Goal: Task Accomplishment & Management: Manage account settings

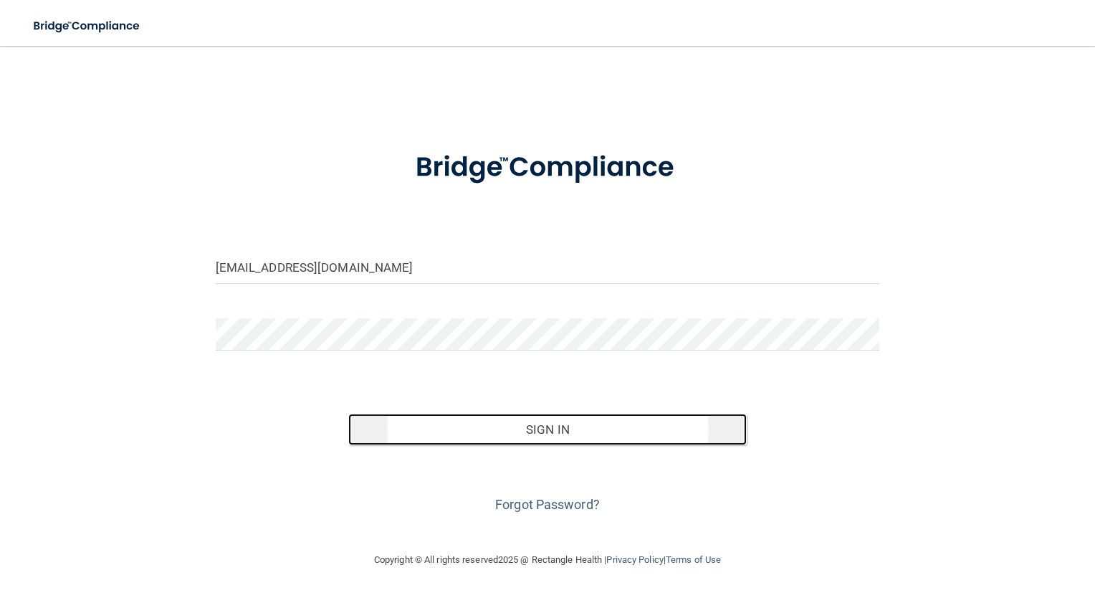
click at [605, 420] on button "Sign In" at bounding box center [547, 430] width 399 height 32
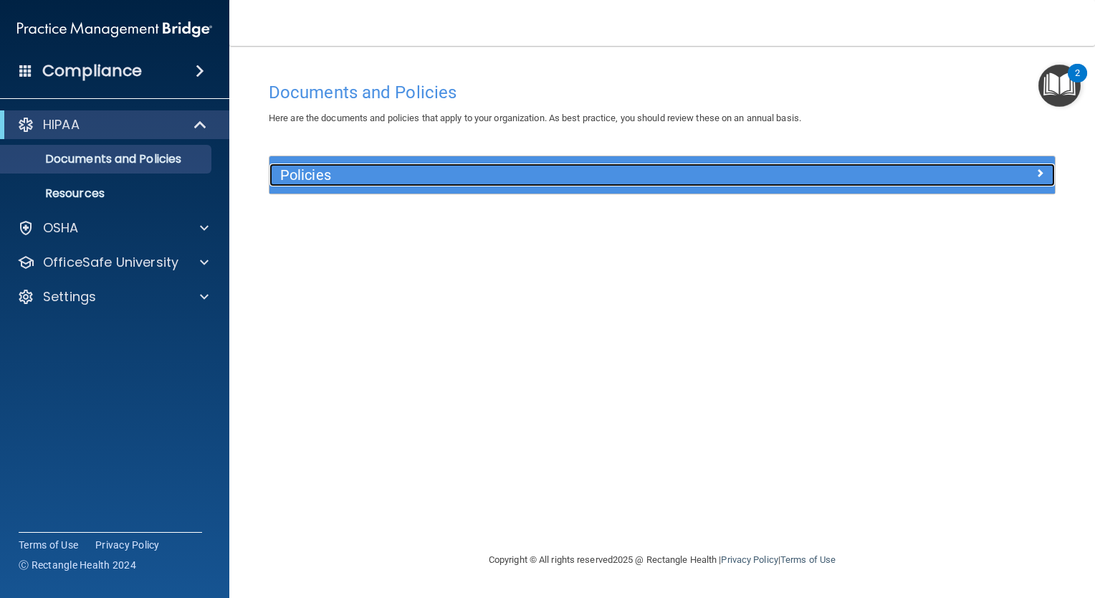
click at [694, 166] on div "Policies" at bounding box center [564, 174] width 589 height 23
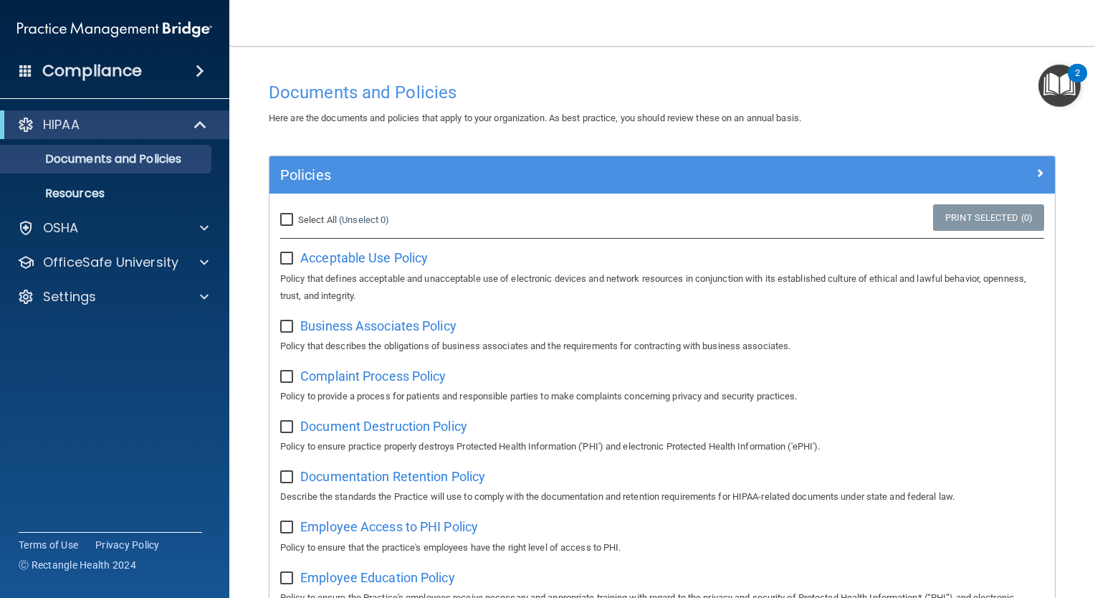
click at [290, 216] on input "Select All (Unselect 0) Unselect All" at bounding box center [288, 219] width 16 height 11
checkbox input "true"
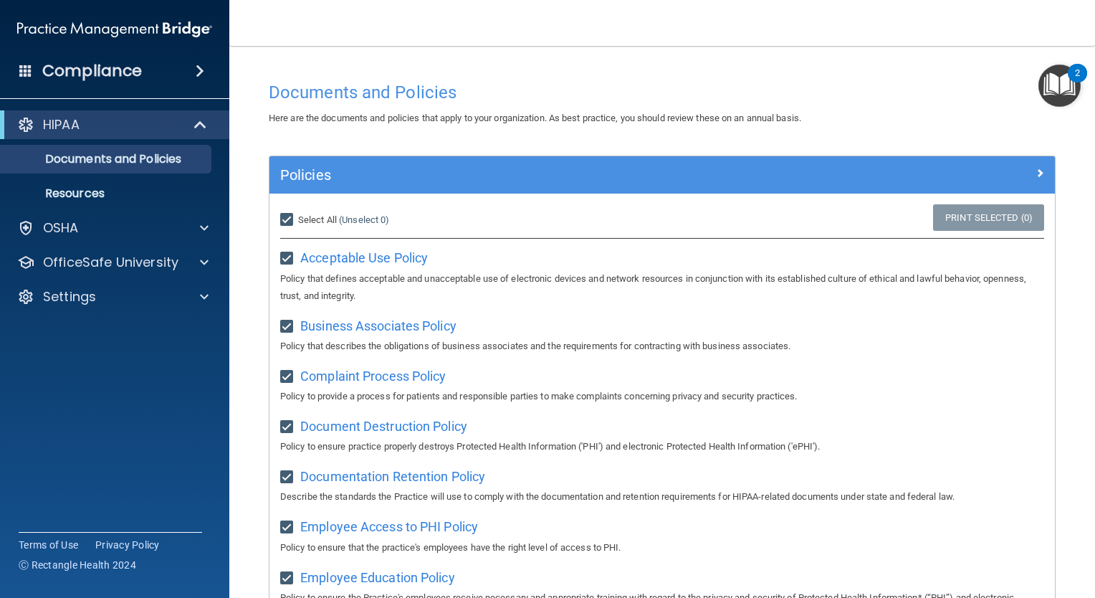
checkbox input "true"
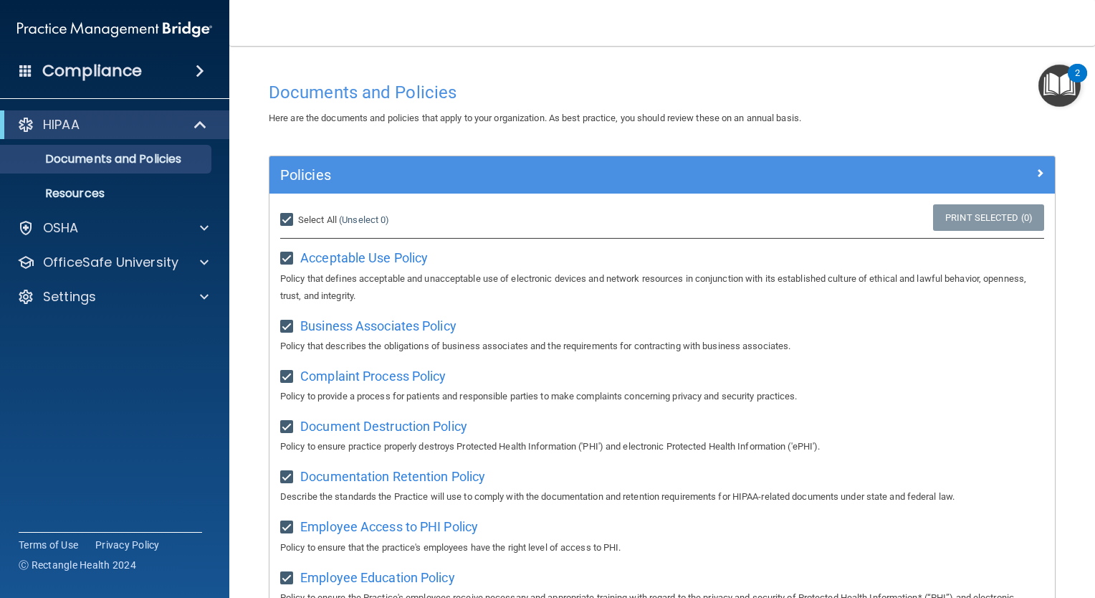
checkbox input "true"
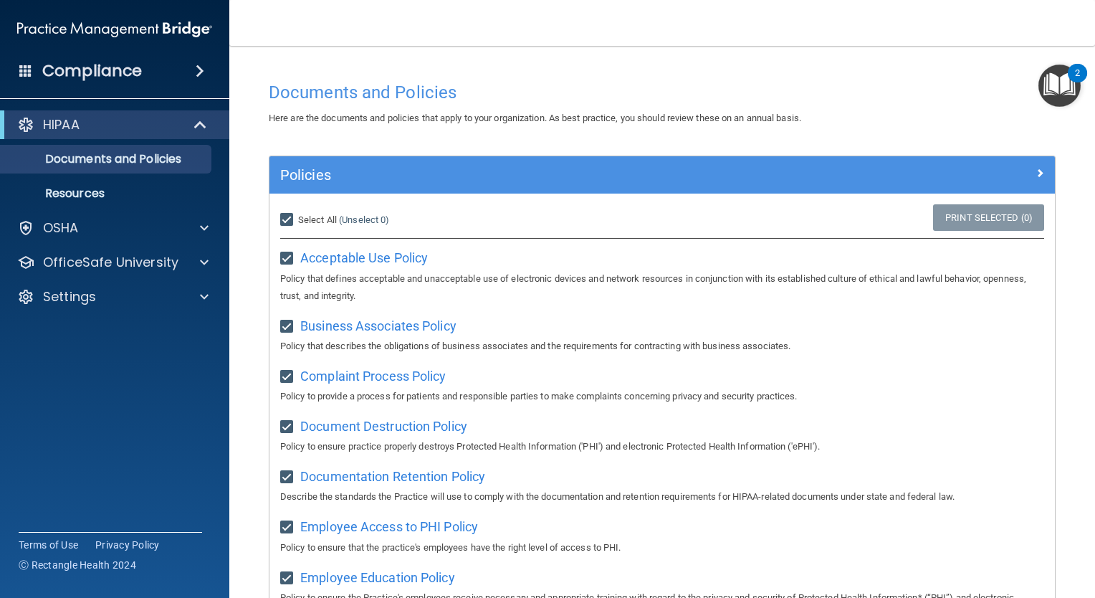
checkbox input "true"
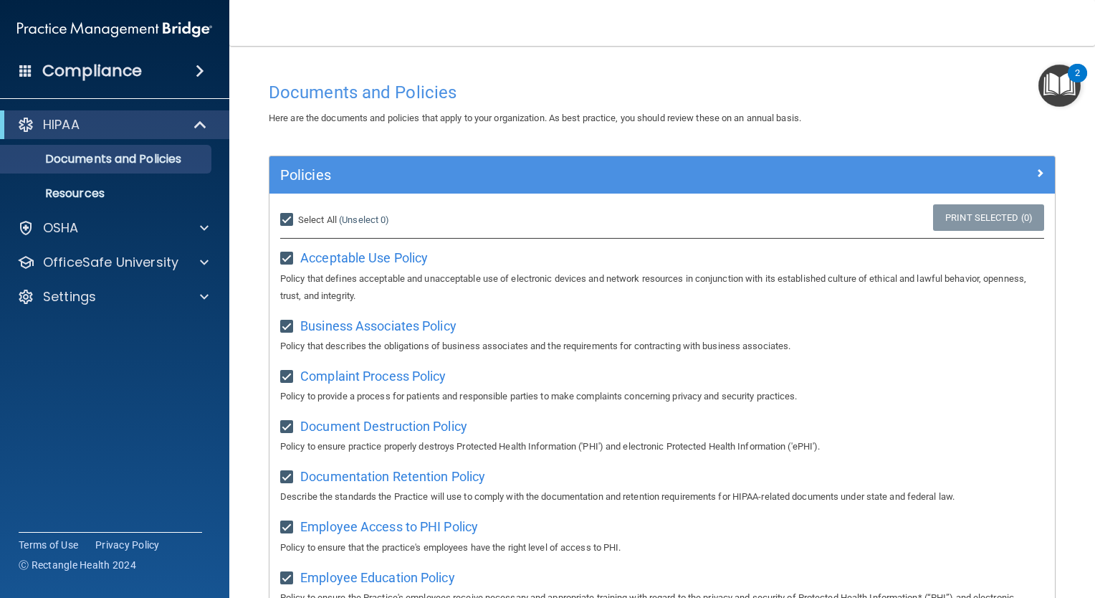
checkbox input "true"
click at [289, 216] on input "Select All (Unselect 21) Unselect All" at bounding box center [288, 219] width 16 height 11
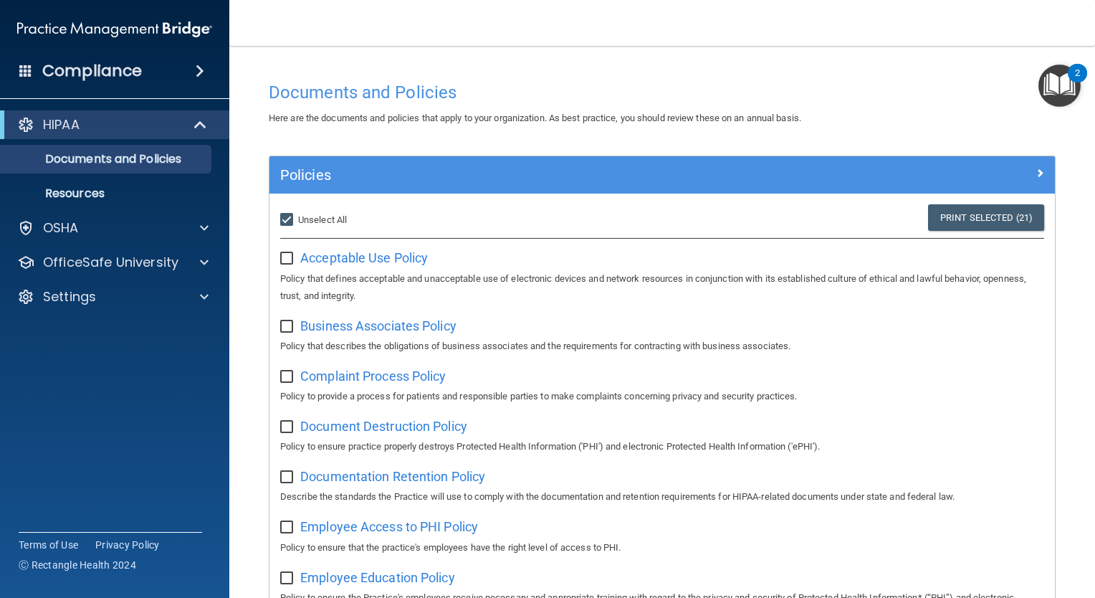
checkbox input "false"
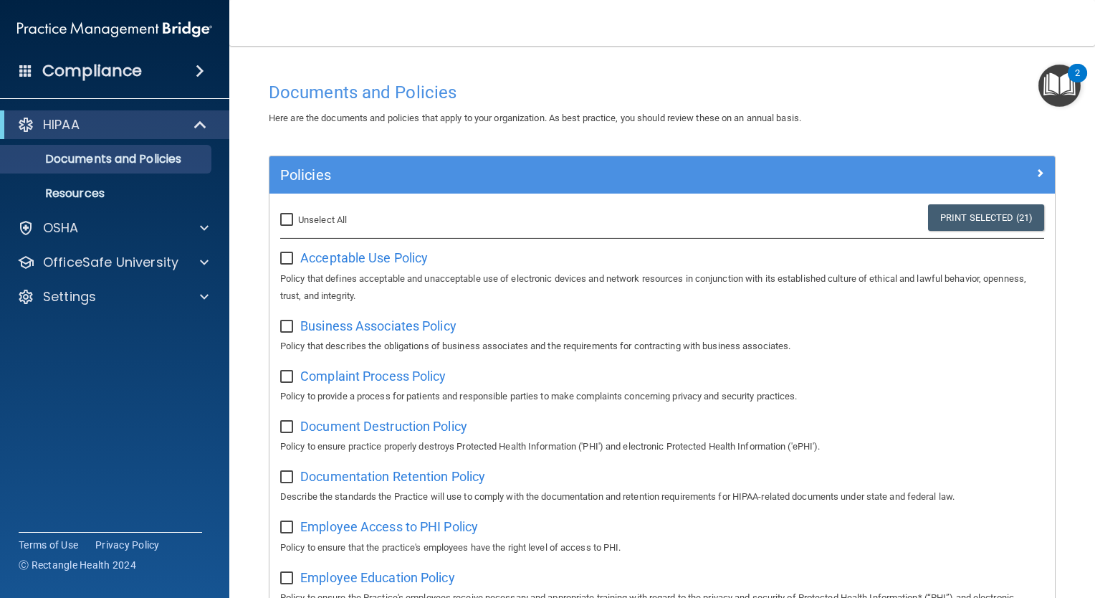
checkbox input "false"
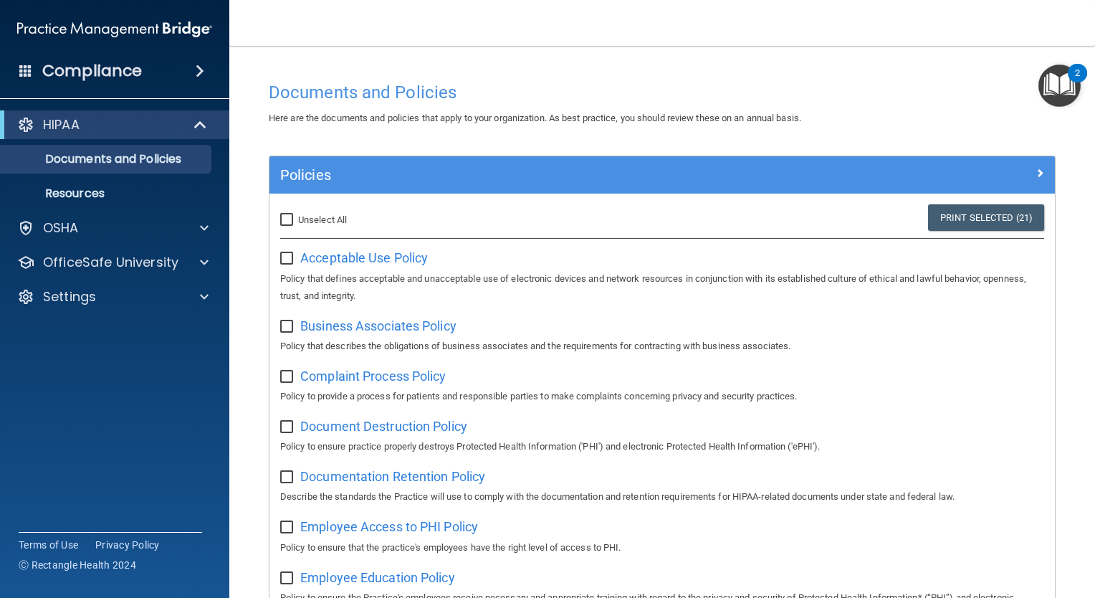
checkbox input "false"
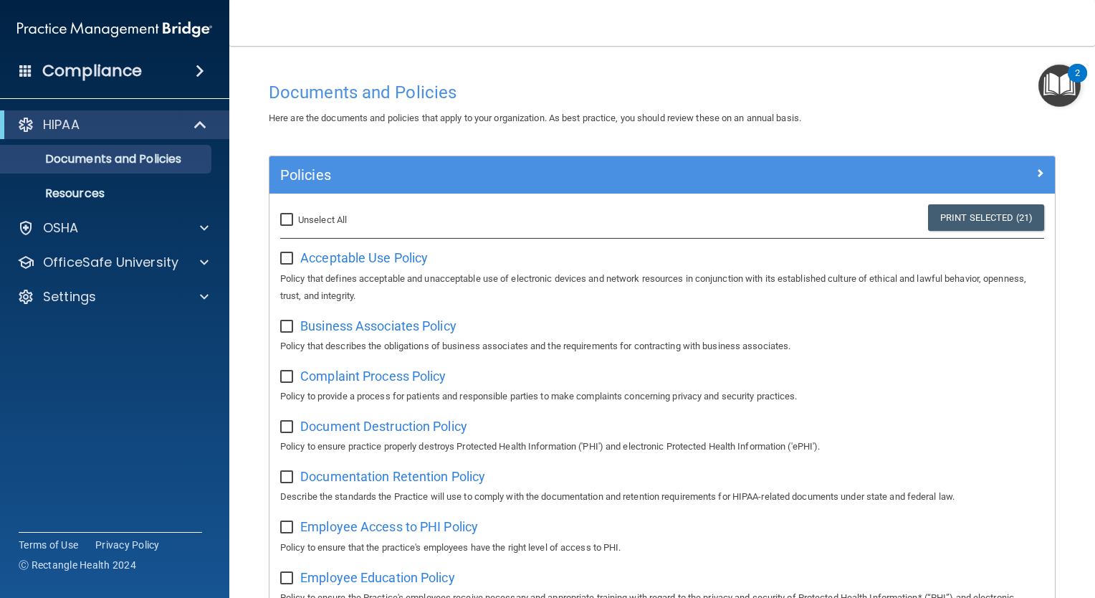
checkbox input "false"
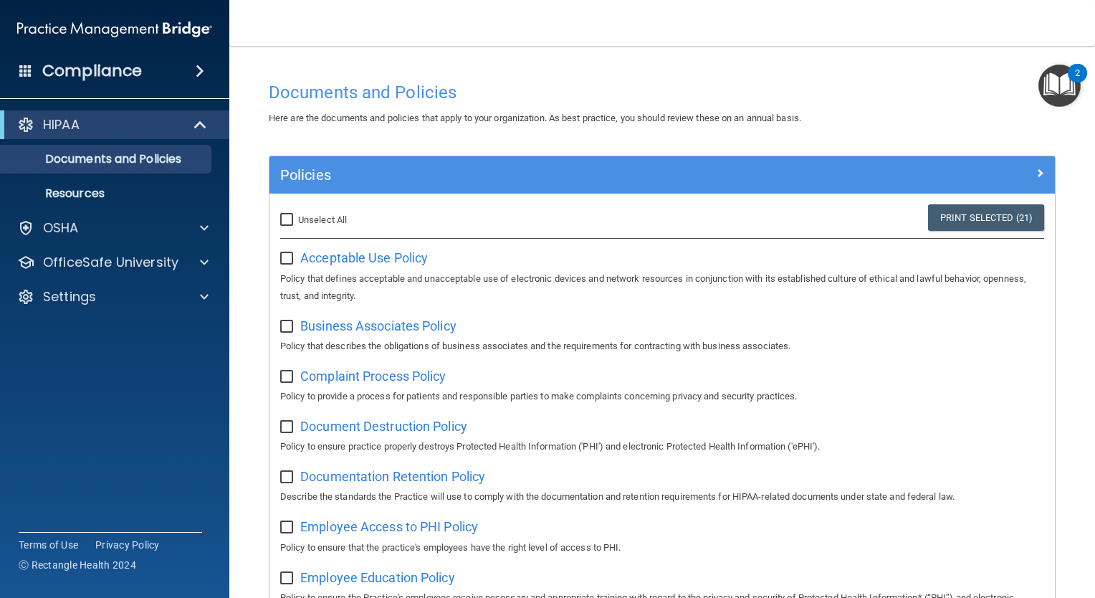
checkbox input "false"
click at [389, 265] on div "Acceptable Use Policy Policy that defines acceptable and unacceptable use of el…" at bounding box center [662, 275] width 764 height 58
click at [391, 262] on span "Acceptable Use Policy" at bounding box center [364, 257] width 128 height 15
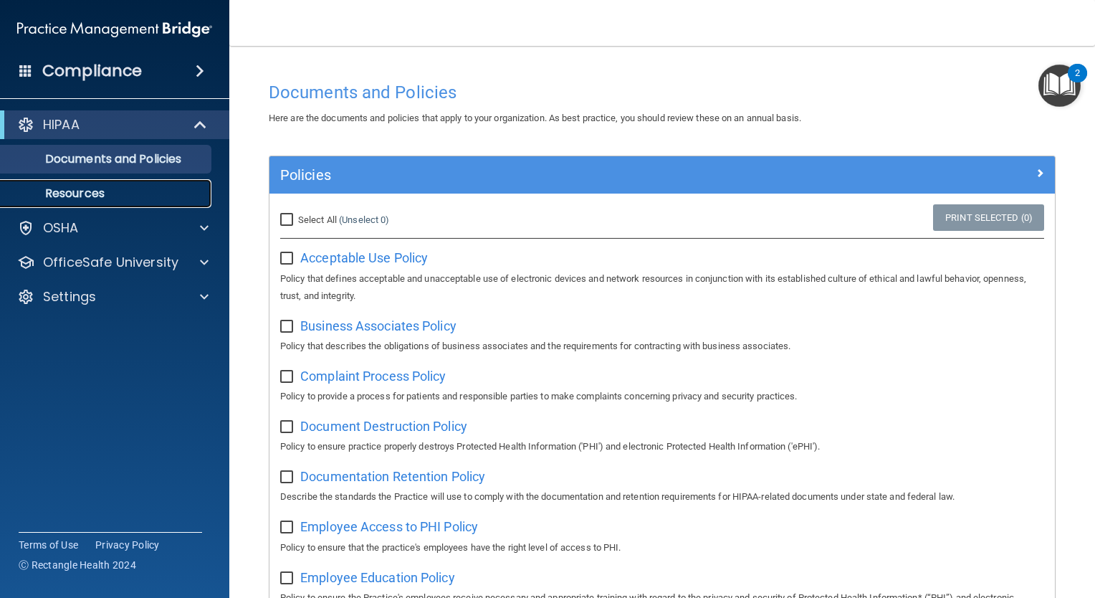
click at [120, 191] on p "Resources" at bounding box center [107, 193] width 196 height 14
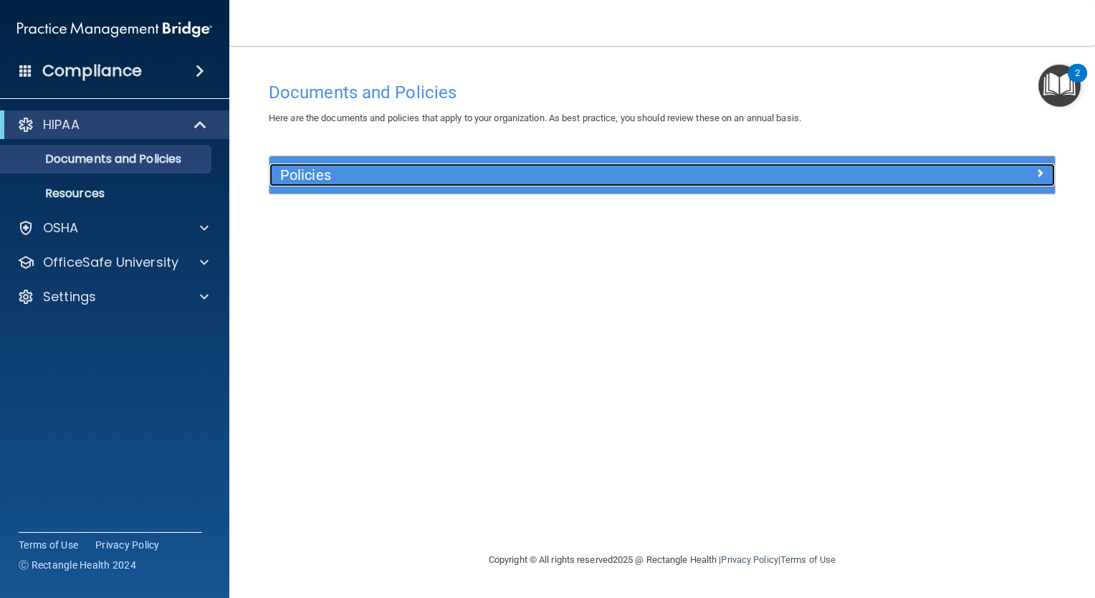
click at [1039, 169] on span at bounding box center [1040, 172] width 9 height 17
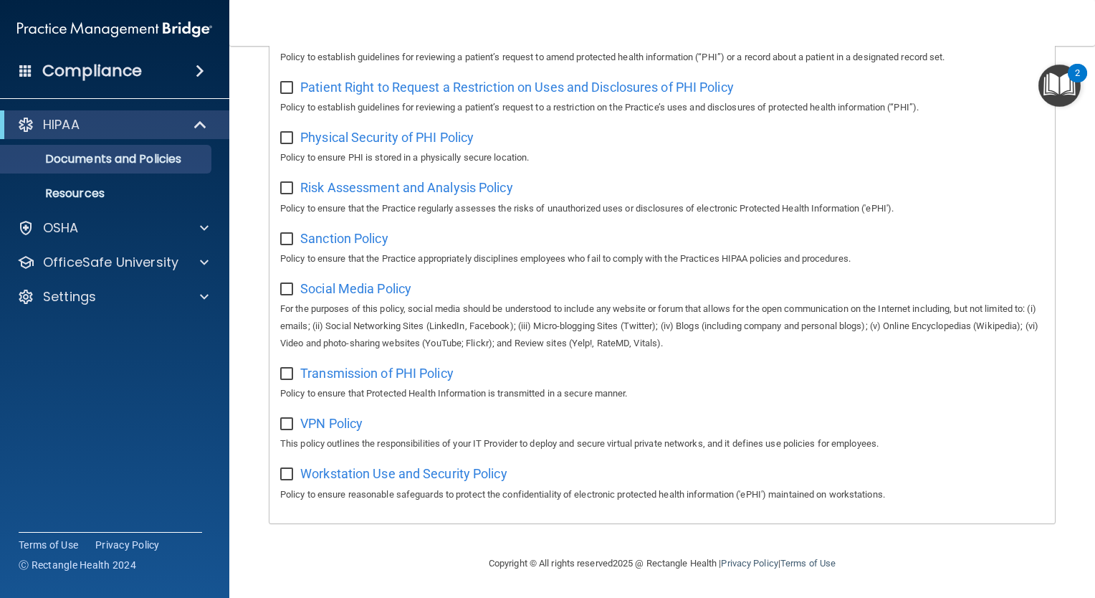
scroll to position [867, 0]
click at [1059, 76] on img "Open Resource Center, 2 new notifications" at bounding box center [1060, 86] width 42 height 42
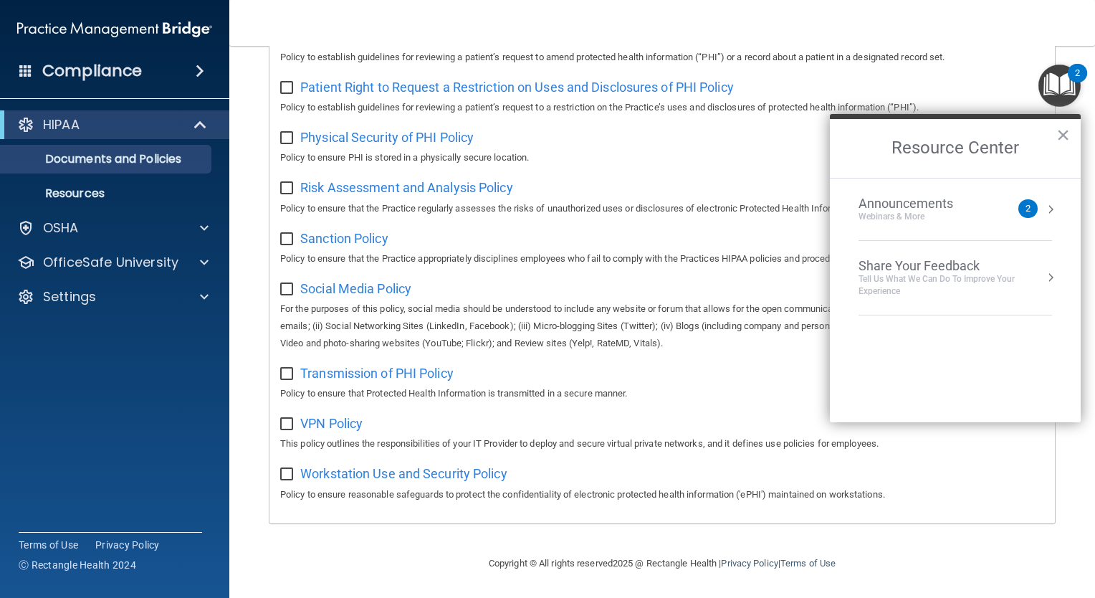
click at [1009, 187] on li "Announcements Webinars & More 2" at bounding box center [956, 209] width 194 height 62
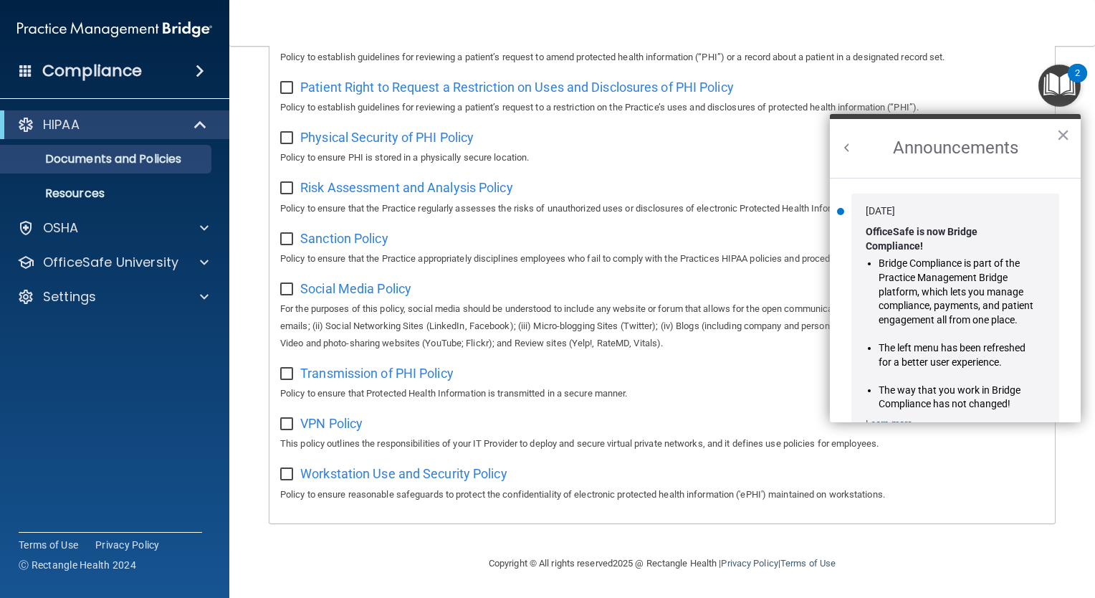
scroll to position [0, 0]
click at [1068, 409] on ol "Jan 30, 2024 OfficeSafe is now Bridge Compliance! Bridge Compliance is part of …" at bounding box center [955, 300] width 251 height 245
click at [1064, 130] on button "×" at bounding box center [1064, 134] width 14 height 23
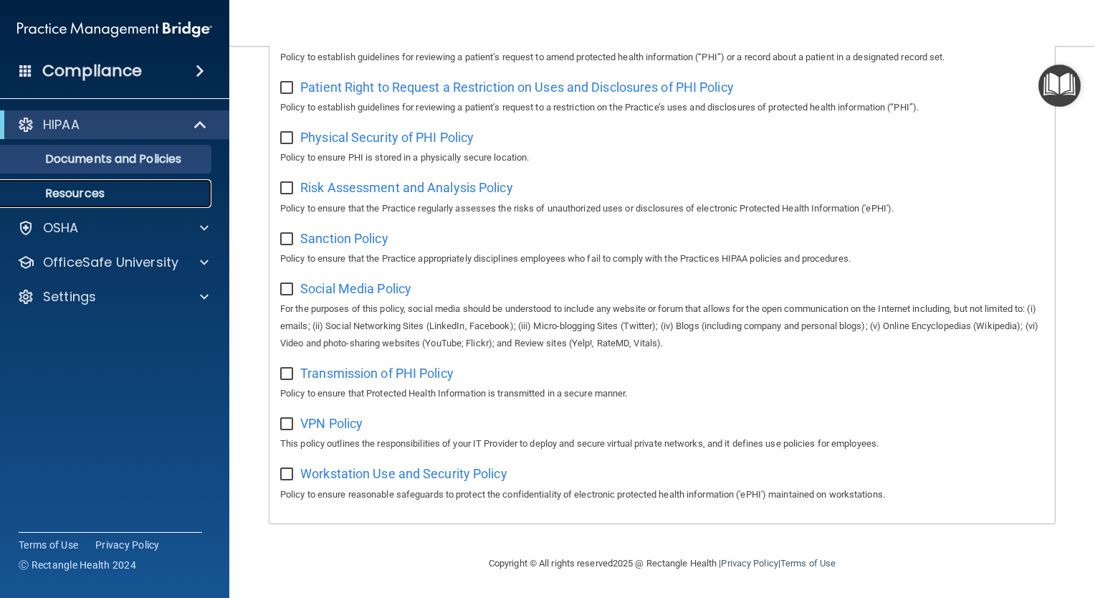
click at [89, 196] on p "Resources" at bounding box center [107, 193] width 196 height 14
